Goal: Information Seeking & Learning: Learn about a topic

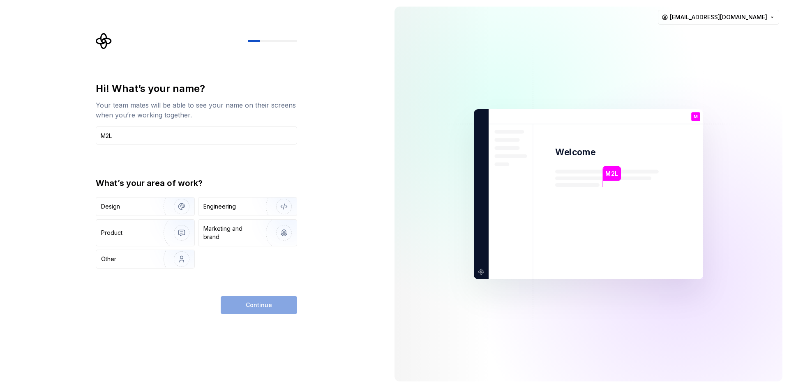
type input "M2L"
click at [221, 206] on div "Engineering" at bounding box center [219, 206] width 32 height 8
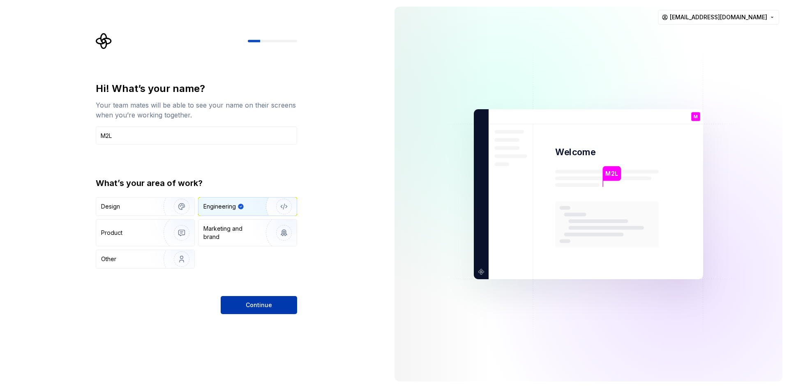
click at [246, 304] on span "Continue" at bounding box center [259, 305] width 26 height 8
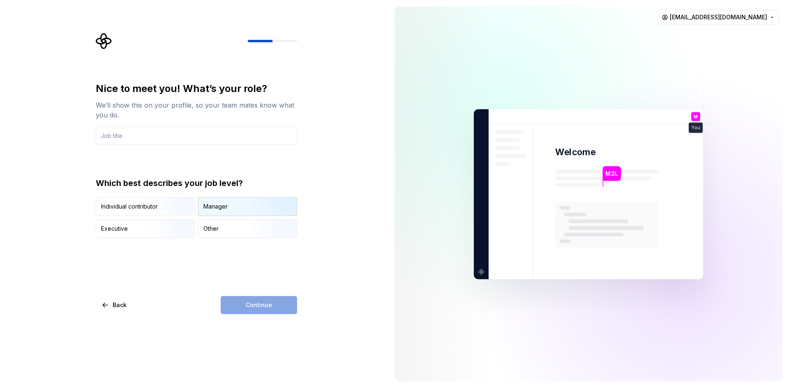
click at [247, 209] on div "Manager" at bounding box center [247, 207] width 98 height 18
click at [170, 133] on input "text" at bounding box center [196, 136] width 201 height 18
click at [266, 306] on div "Continue" at bounding box center [259, 305] width 76 height 18
click at [161, 131] on input "text" at bounding box center [196, 136] width 201 height 18
type input "'"
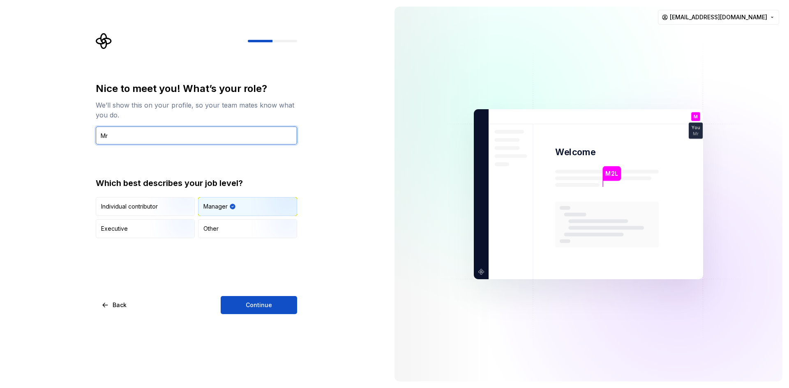
type input "Mr"
click at [299, 315] on div "Nice to meet you! What’s your role? We’ll show this on your profile, so your te…" at bounding box center [194, 194] width 388 height 388
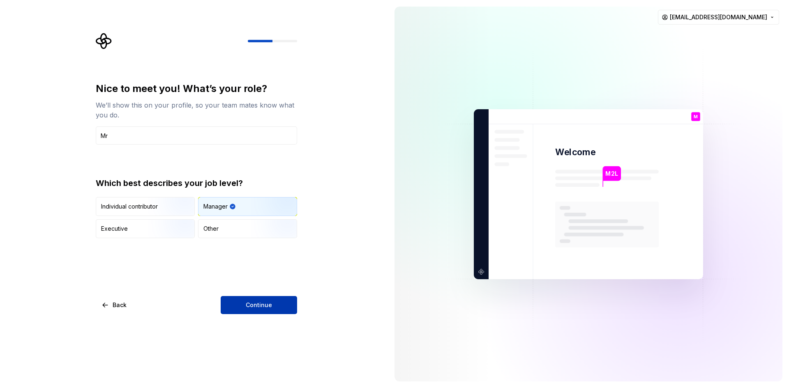
click at [283, 299] on button "Continue" at bounding box center [259, 305] width 76 height 18
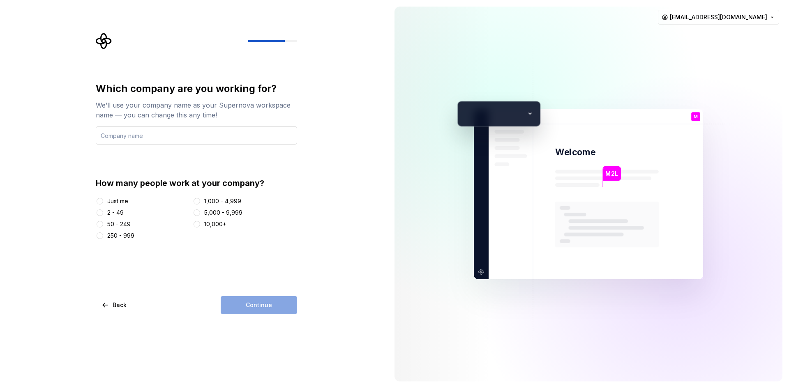
click at [124, 140] on input "text" at bounding box center [196, 136] width 201 height 18
type input "Apcu"
click at [123, 205] on div "Just me" at bounding box center [117, 201] width 21 height 8
click at [103, 205] on button "Just me" at bounding box center [100, 201] width 7 height 7
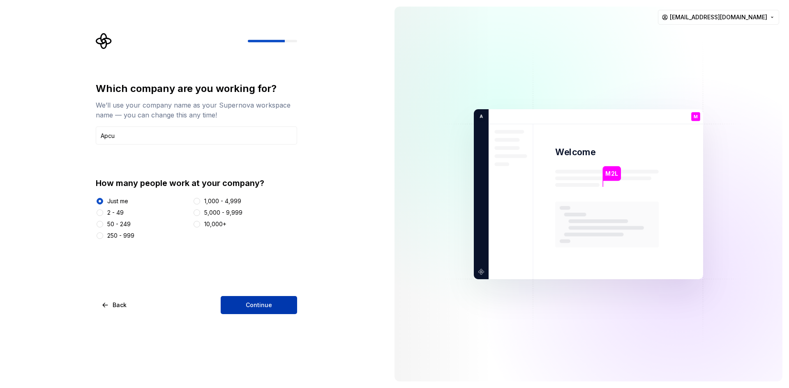
click at [271, 300] on button "Continue" at bounding box center [259, 305] width 76 height 18
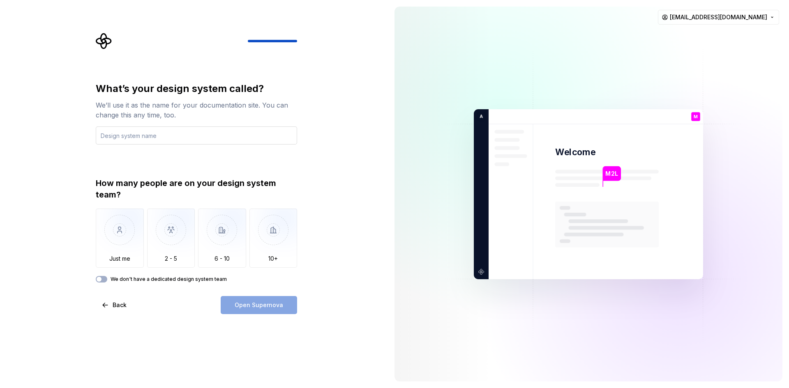
click at [170, 134] on input "text" at bounding box center [196, 136] width 201 height 18
type input "Apca"
click at [118, 226] on img "button" at bounding box center [120, 236] width 48 height 55
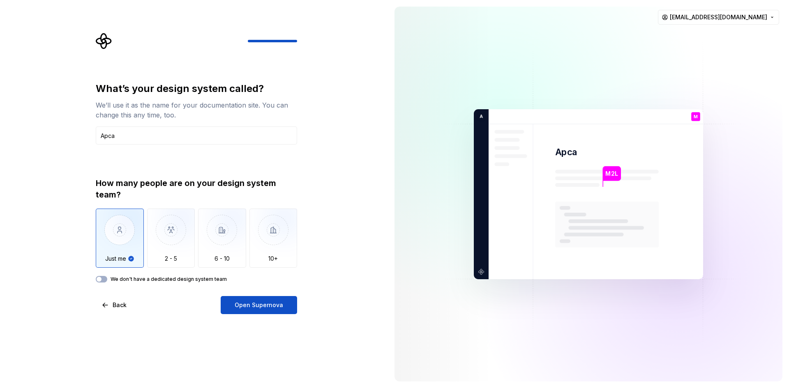
click at [201, 277] on label "We don't have a dedicated design system team" at bounding box center [168, 279] width 116 height 7
click at [107, 277] on button "We don't have a dedicated design system team" at bounding box center [102, 279] width 12 height 7
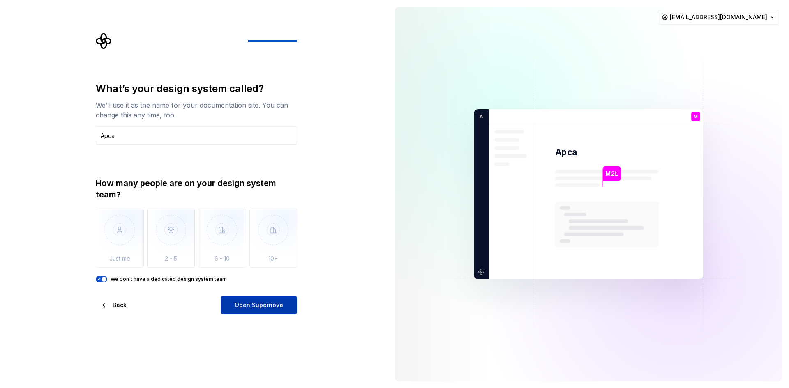
click at [269, 300] on button "Open Supernova" at bounding box center [259, 305] width 76 height 18
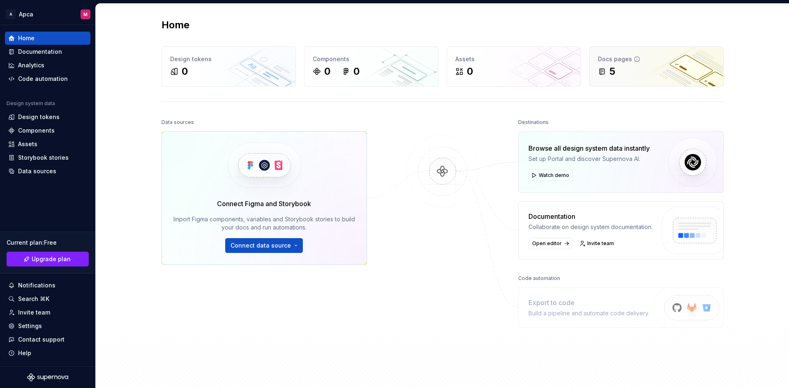
click at [642, 70] on div "5" at bounding box center [656, 71] width 117 height 13
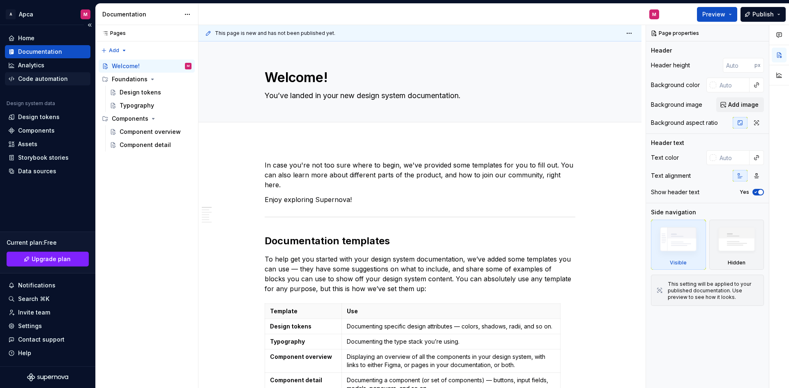
click at [59, 83] on div "Code automation" at bounding box center [43, 79] width 50 height 8
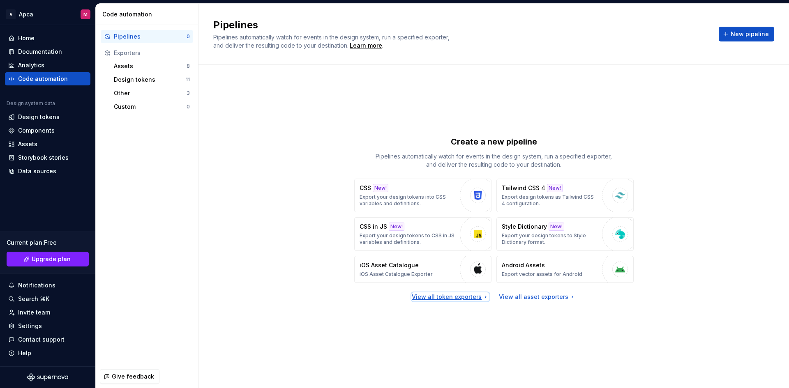
click at [472, 295] on div "View all token exporters" at bounding box center [450, 297] width 77 height 8
click at [526, 297] on div "View all asset exporters" at bounding box center [537, 297] width 77 height 8
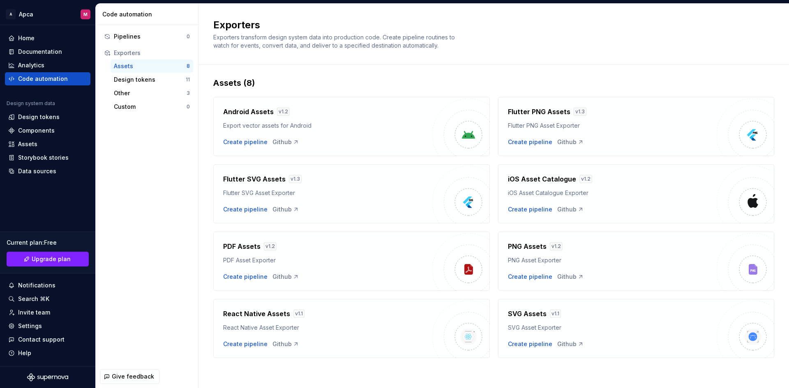
scroll to position [4, 0]
click at [151, 37] on div "Pipelines" at bounding box center [150, 36] width 73 height 8
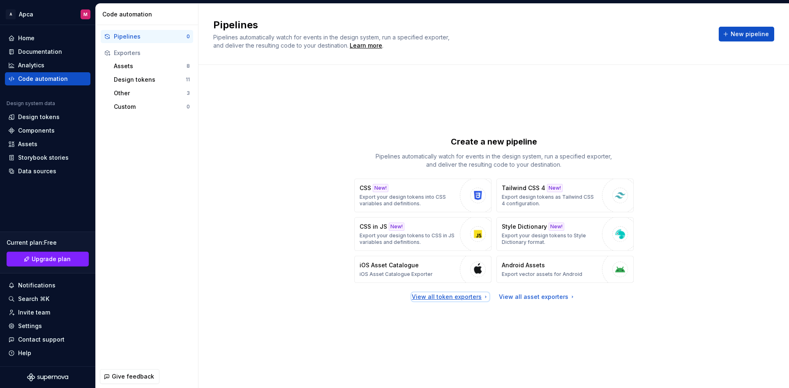
click at [436, 295] on div "View all token exporters" at bounding box center [450, 297] width 77 height 8
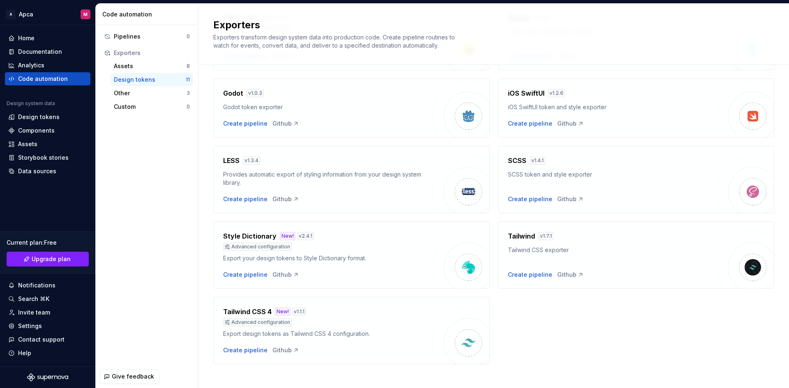
scroll to position [179, 0]
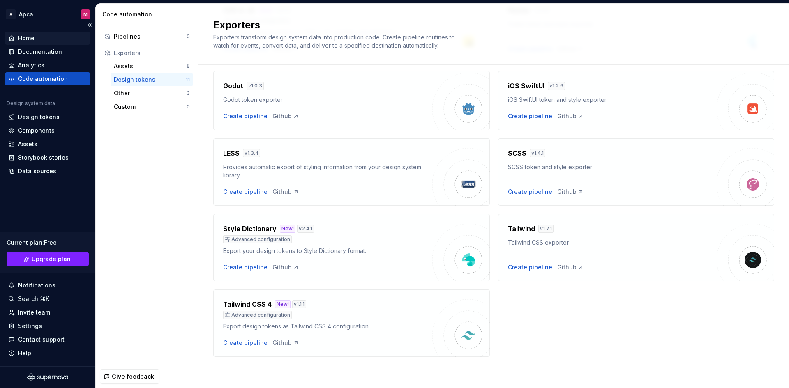
click at [58, 42] on div "Home" at bounding box center [47, 38] width 85 height 13
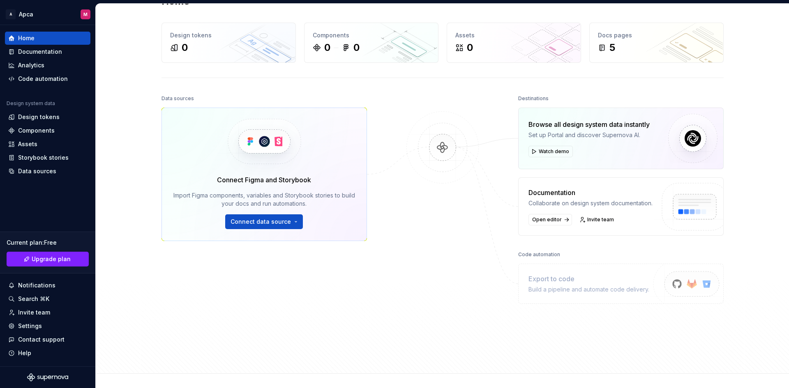
scroll to position [79, 0]
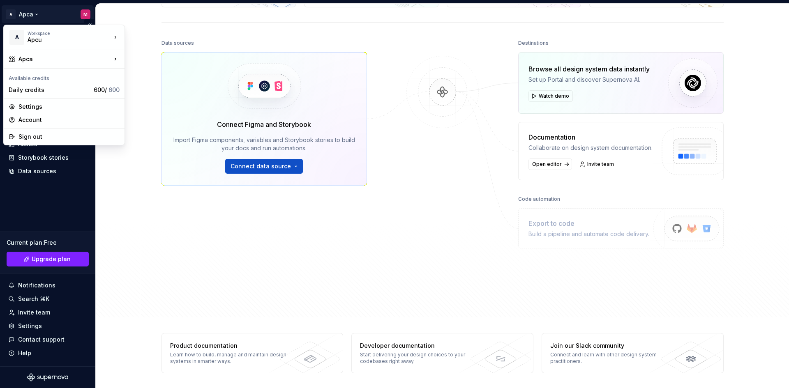
click at [39, 13] on html "A Apca M Home Documentation Analytics Code automation Design system data Design…" at bounding box center [394, 194] width 789 height 388
click at [96, 235] on html "A Apca M Home Documentation Analytics Code automation Design system data Design…" at bounding box center [394, 194] width 789 height 388
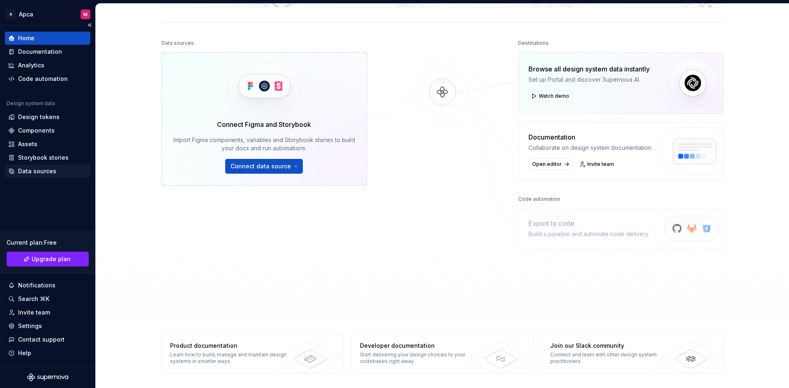
click at [51, 174] on div "Data sources" at bounding box center [37, 171] width 38 height 8
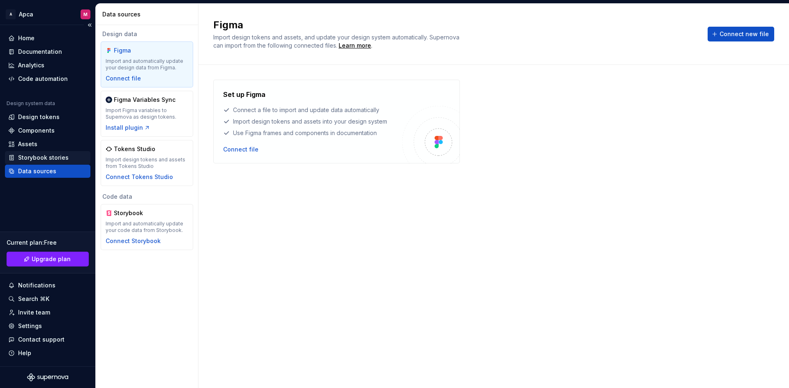
click at [47, 159] on div "Storybook stories" at bounding box center [43, 158] width 51 height 8
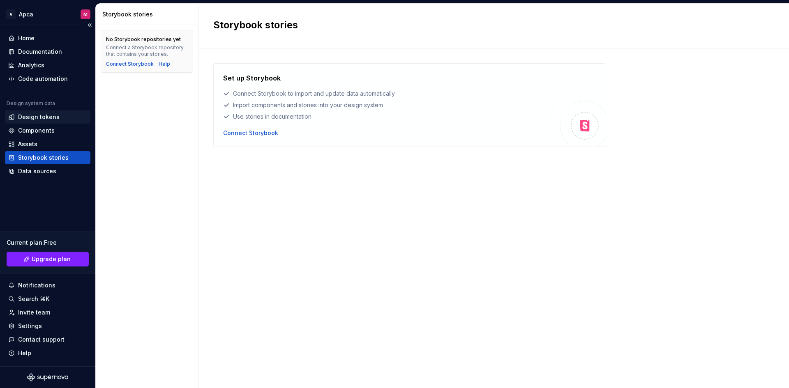
click at [46, 113] on div "Design tokens" at bounding box center [38, 117] width 41 height 8
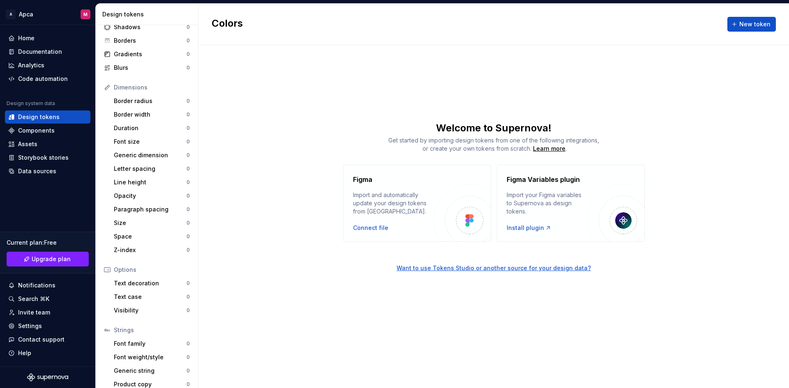
scroll to position [62, 0]
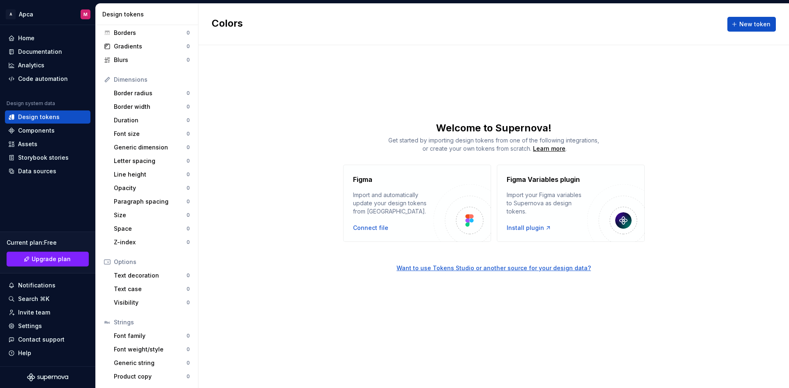
click at [515, 119] on div "Colors New token Welcome to Supernova! Get started by importing design tokens f…" at bounding box center [493, 196] width 590 height 384
click at [33, 35] on div "Home" at bounding box center [26, 38] width 16 height 8
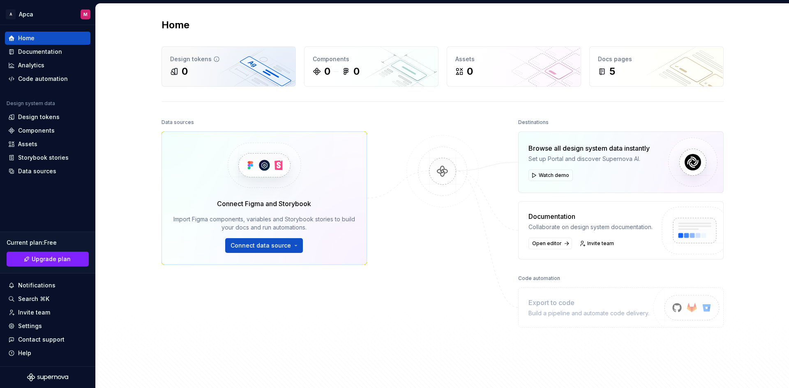
click at [241, 76] on div "0" at bounding box center [228, 71] width 117 height 13
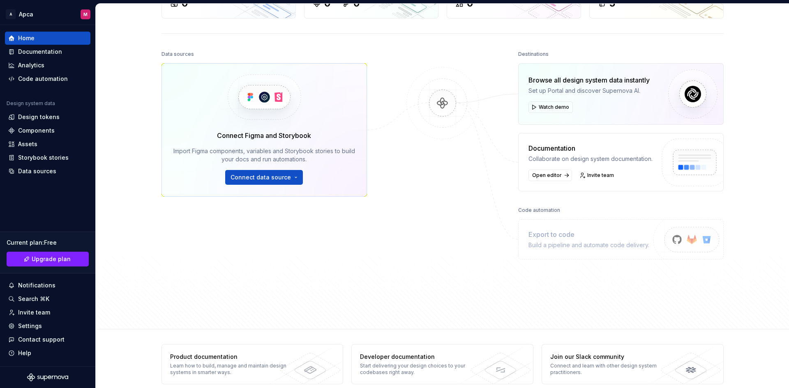
scroll to position [79, 0]
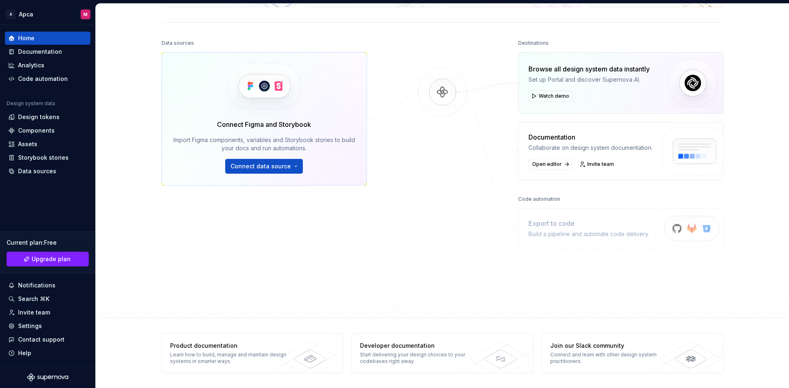
click at [557, 226] on div "Export to code" at bounding box center [588, 224] width 121 height 10
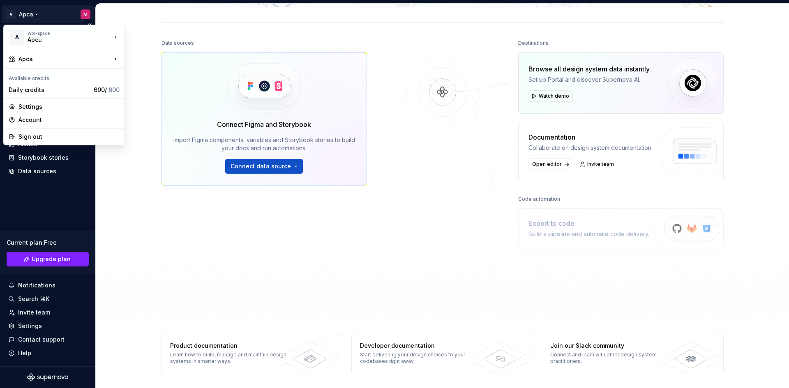
click at [11, 13] on html "A Apca M Home Documentation Analytics Code automation Design system data Design…" at bounding box center [394, 194] width 789 height 388
click at [78, 84] on div "Daily credits 600 / 600" at bounding box center [63, 89] width 117 height 13
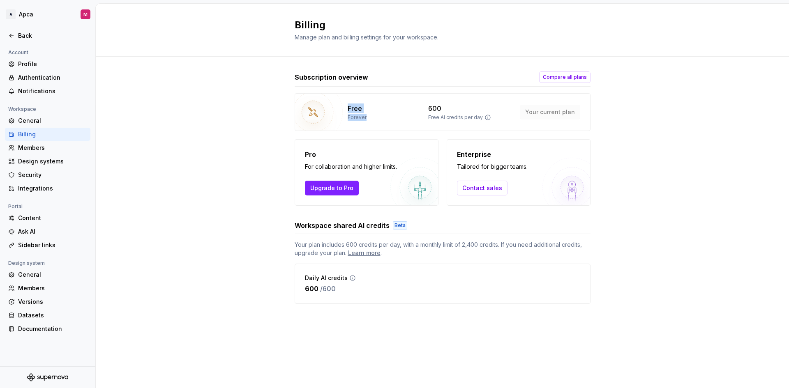
drag, startPoint x: 348, startPoint y: 109, endPoint x: 390, endPoint y: 118, distance: 42.8
click at [387, 118] on div "Free Forever" at bounding box center [382, 112] width 71 height 17
click at [441, 118] on p "Free AI credits per day" at bounding box center [455, 117] width 55 height 7
click at [57, 164] on div "Design systems" at bounding box center [52, 161] width 69 height 8
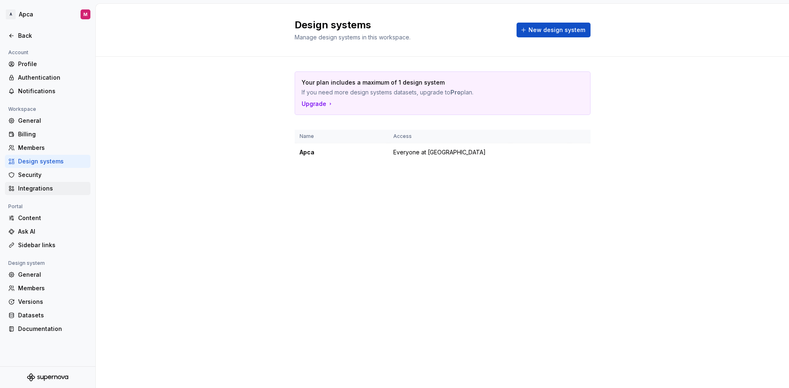
click at [44, 182] on div "Integrations" at bounding box center [47, 188] width 85 height 13
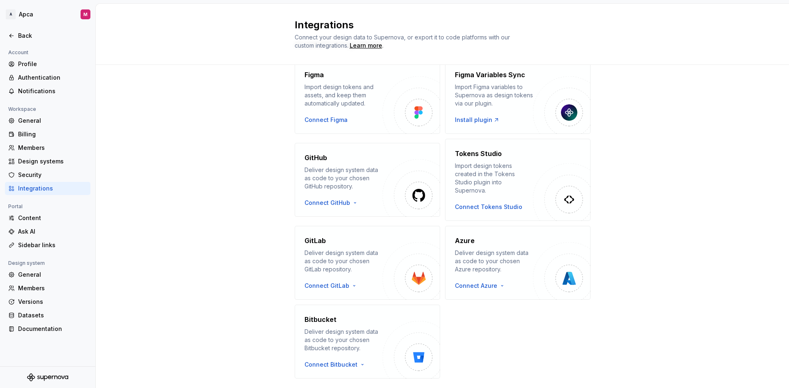
scroll to position [55, 0]
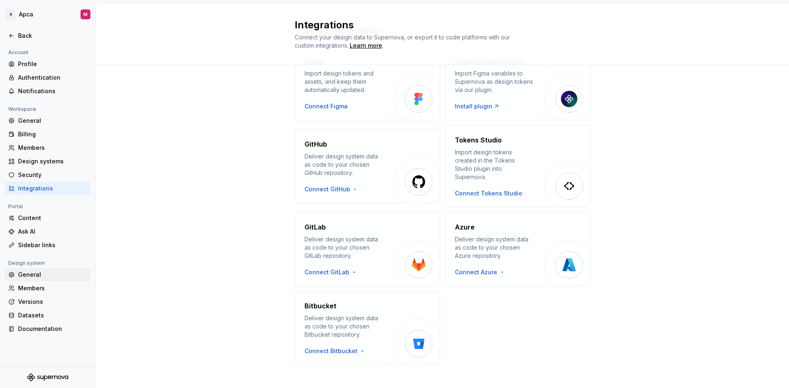
click at [58, 276] on div "General" at bounding box center [52, 275] width 69 height 8
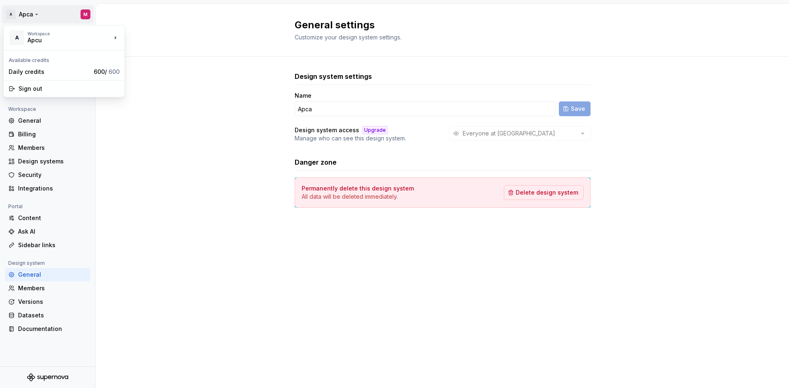
click at [33, 19] on html "A Apca M Back Account Profile Authentication Notifications Workspace General Bi…" at bounding box center [394, 194] width 789 height 388
click at [113, 120] on html "A Apca M Back Account Profile Authentication Notifications Workspace General Bi…" at bounding box center [394, 194] width 789 height 388
click at [35, 67] on div "Profile" at bounding box center [52, 64] width 69 height 8
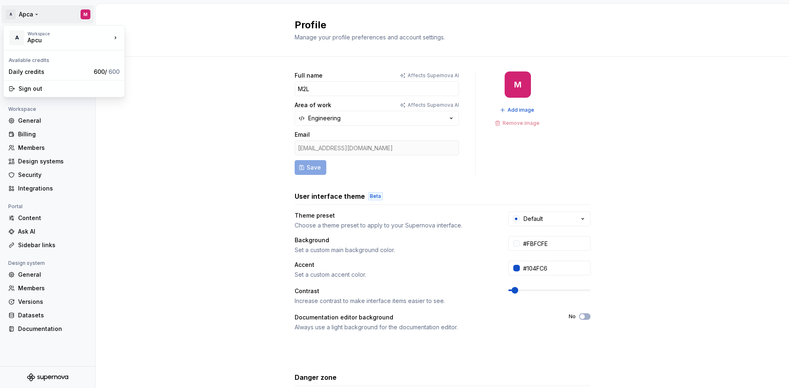
click at [32, 14] on html "A Apca M Back Account Profile Authentication Notifications Workspace General Bi…" at bounding box center [394, 194] width 789 height 388
click at [39, 70] on div "Daily credits" at bounding box center [50, 72] width 82 height 8
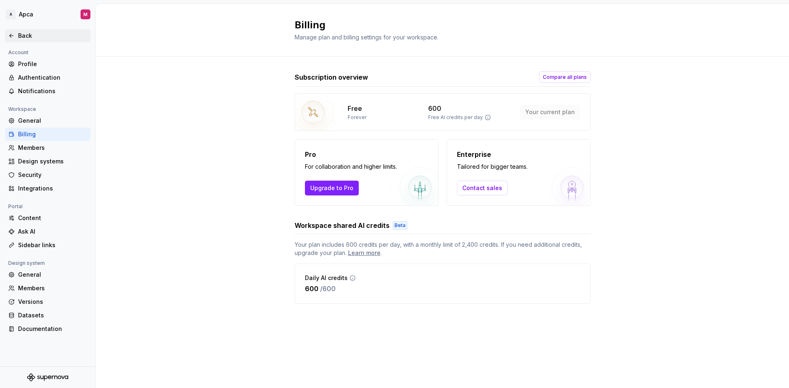
click at [22, 37] on div "Back" at bounding box center [52, 36] width 69 height 8
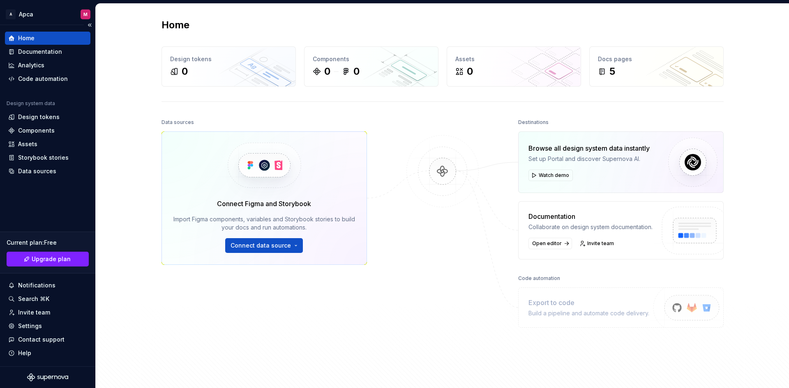
click at [36, 37] on div "Home" at bounding box center [47, 38] width 79 height 8
click at [36, 77] on div "Code automation" at bounding box center [43, 79] width 50 height 8
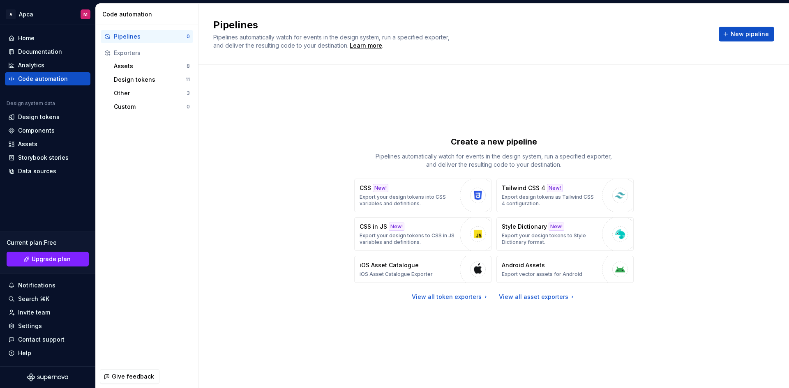
click at [646, 154] on div "Create a new pipeline Pipelines automatically watch for events in the design sy…" at bounding box center [493, 218] width 561 height 277
click at [36, 35] on div "Home" at bounding box center [47, 38] width 79 height 8
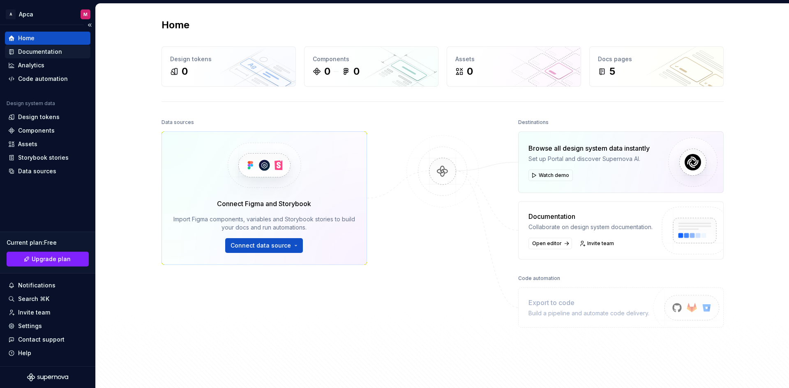
click at [51, 52] on div "Documentation" at bounding box center [40, 52] width 44 height 8
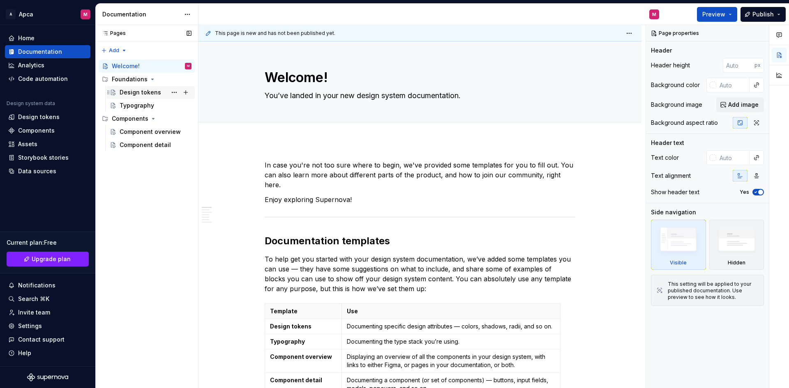
click at [153, 91] on div "Design tokens" at bounding box center [140, 92] width 41 height 8
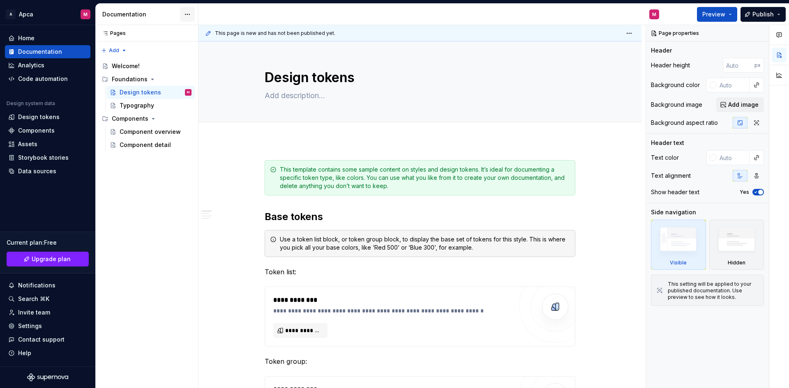
click at [186, 15] on html "A Apca M Home Documentation Analytics Code automation Design system data Design…" at bounding box center [394, 194] width 789 height 388
type textarea "*"
click at [165, 15] on html "A Apca M Home Documentation Analytics Code automation Design system data Design…" at bounding box center [394, 194] width 789 height 388
click at [47, 148] on div "Assets" at bounding box center [47, 144] width 79 height 8
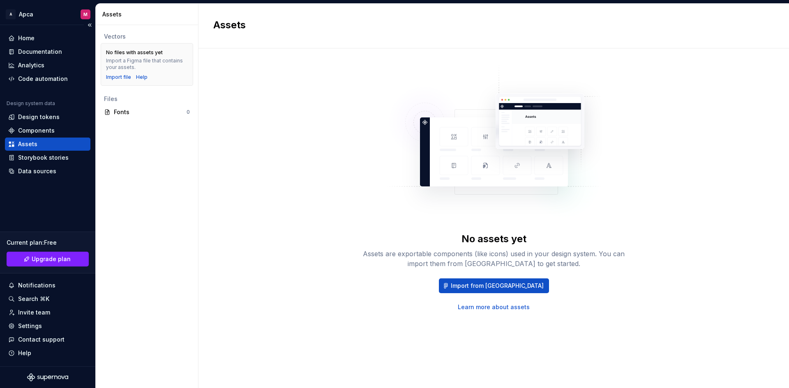
click at [45, 138] on div "Assets" at bounding box center [47, 144] width 85 height 13
click at [42, 157] on div "Storybook stories" at bounding box center [43, 158] width 51 height 8
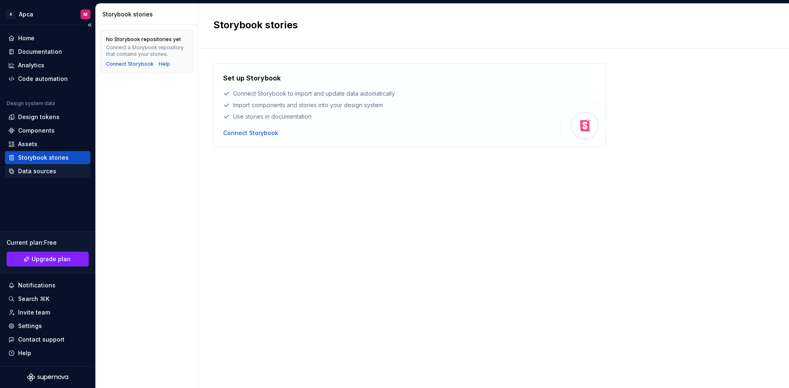
click at [40, 171] on div "Data sources" at bounding box center [37, 171] width 38 height 8
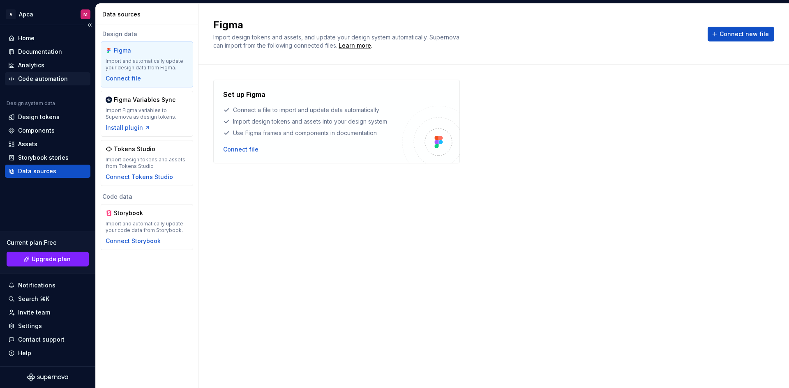
click at [41, 78] on div "Code automation" at bounding box center [43, 79] width 50 height 8
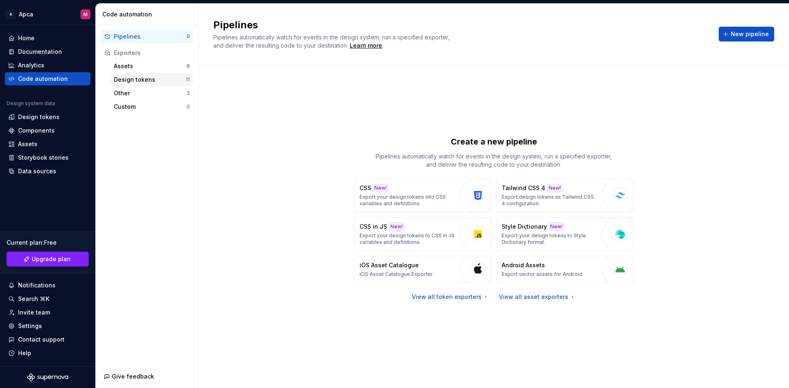
click at [160, 81] on div "Design tokens" at bounding box center [150, 80] width 72 height 8
